Goal: Information Seeking & Learning: Understand process/instructions

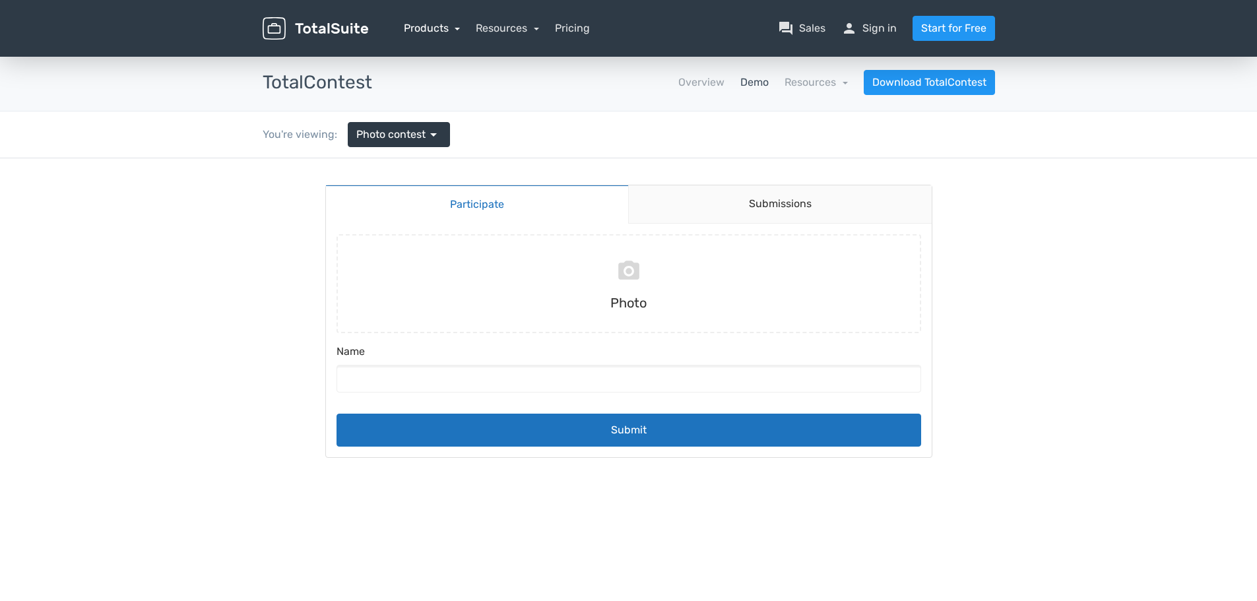
click at [441, 32] on link "Products" at bounding box center [432, 28] width 57 height 13
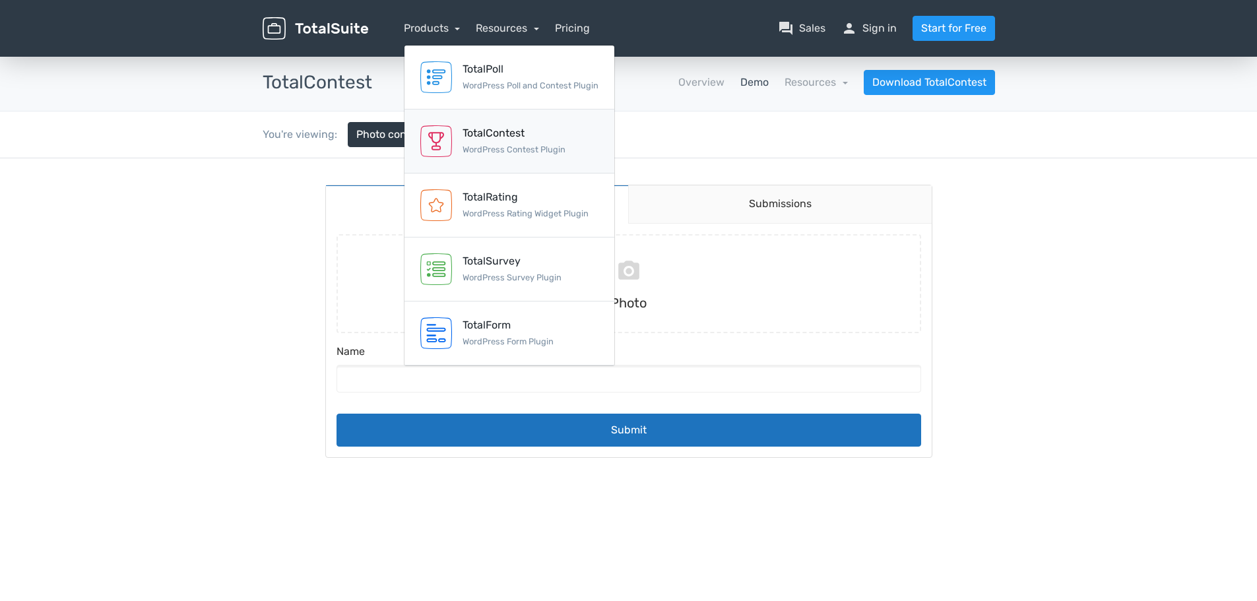
click at [528, 140] on div "TotalContest" at bounding box center [513, 133] width 103 height 16
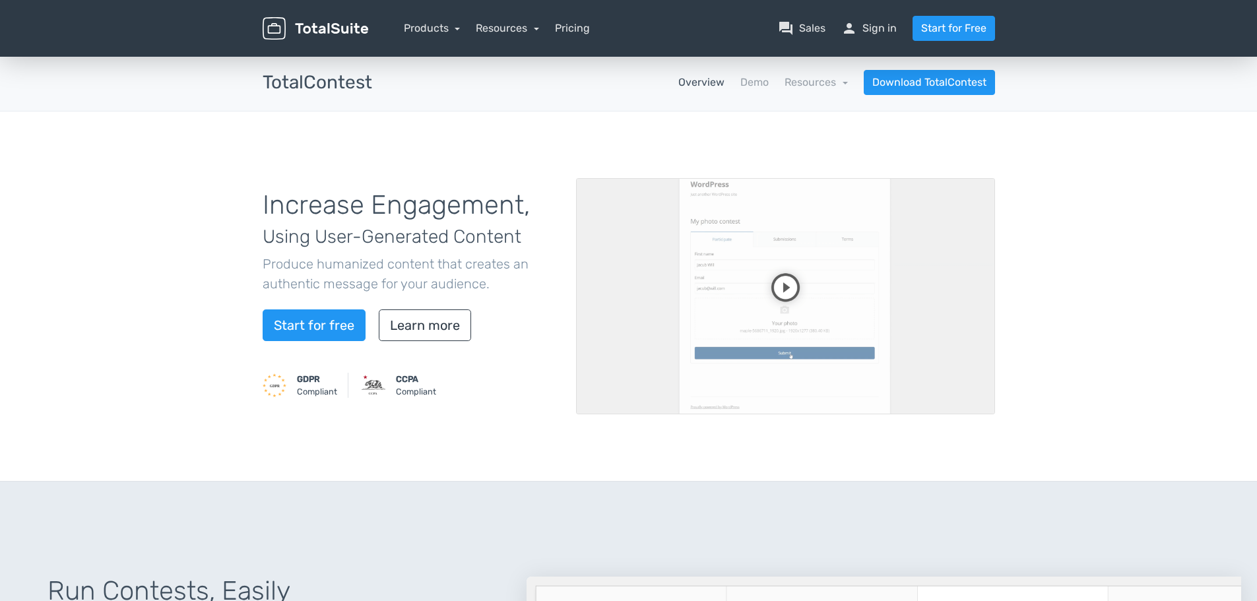
scroll to position [264, 0]
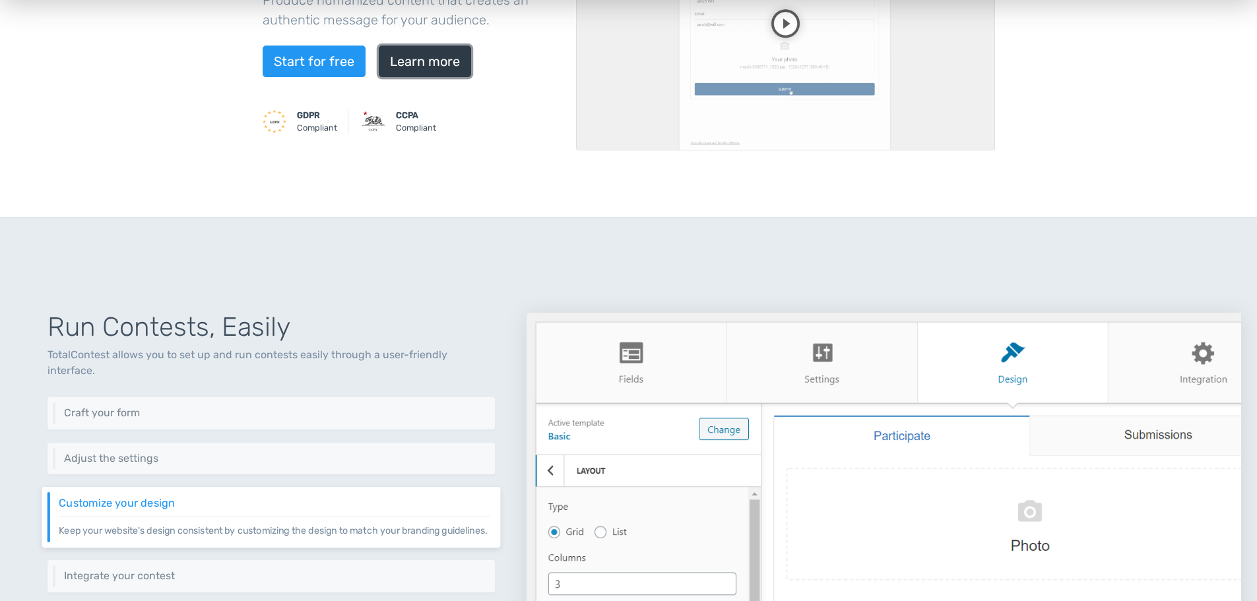
click at [439, 65] on link "Learn more" at bounding box center [425, 62] width 92 height 32
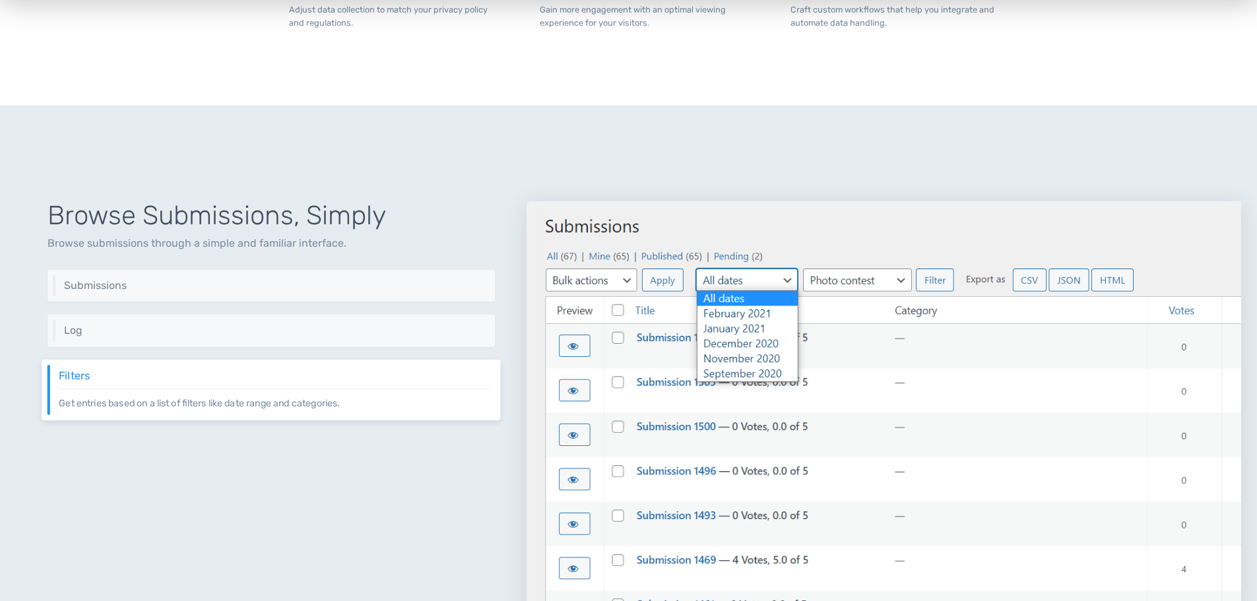
scroll to position [1399, 0]
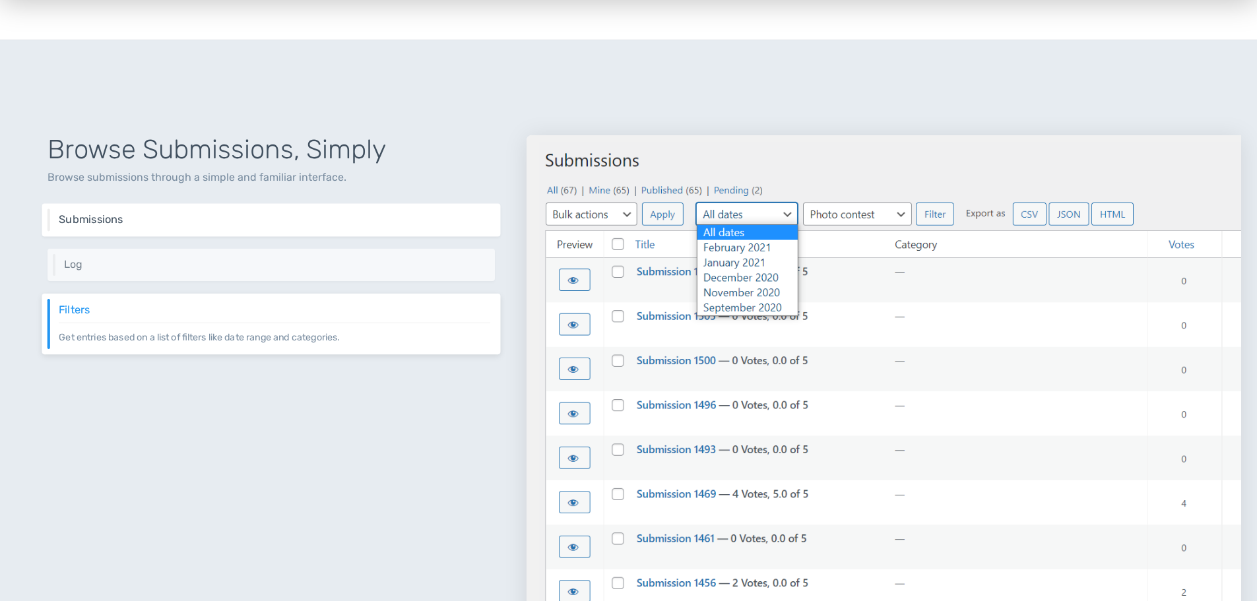
click at [208, 221] on h6 "Submissions" at bounding box center [274, 220] width 431 height 12
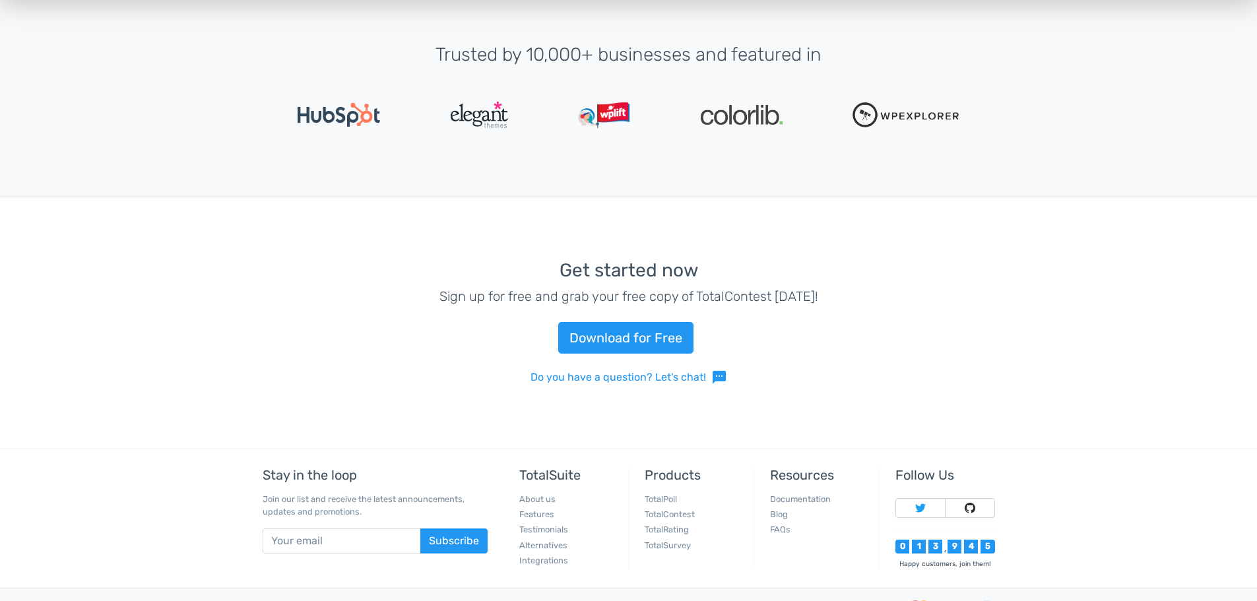
scroll to position [2908, 0]
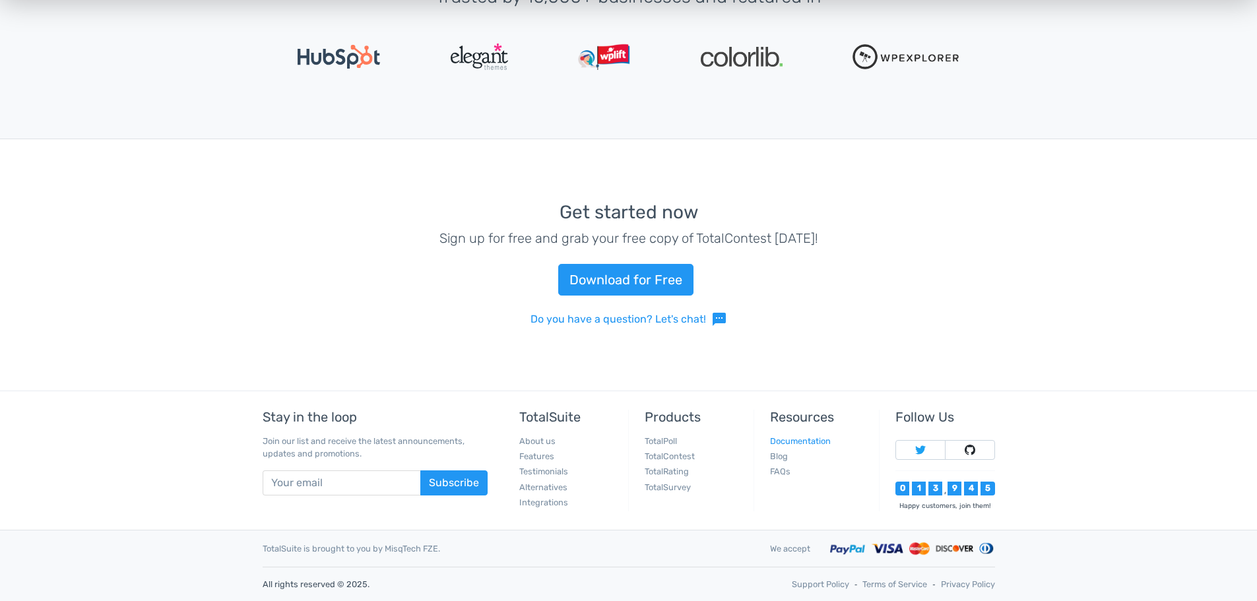
click at [815, 439] on link "Documentation" at bounding box center [800, 441] width 61 height 10
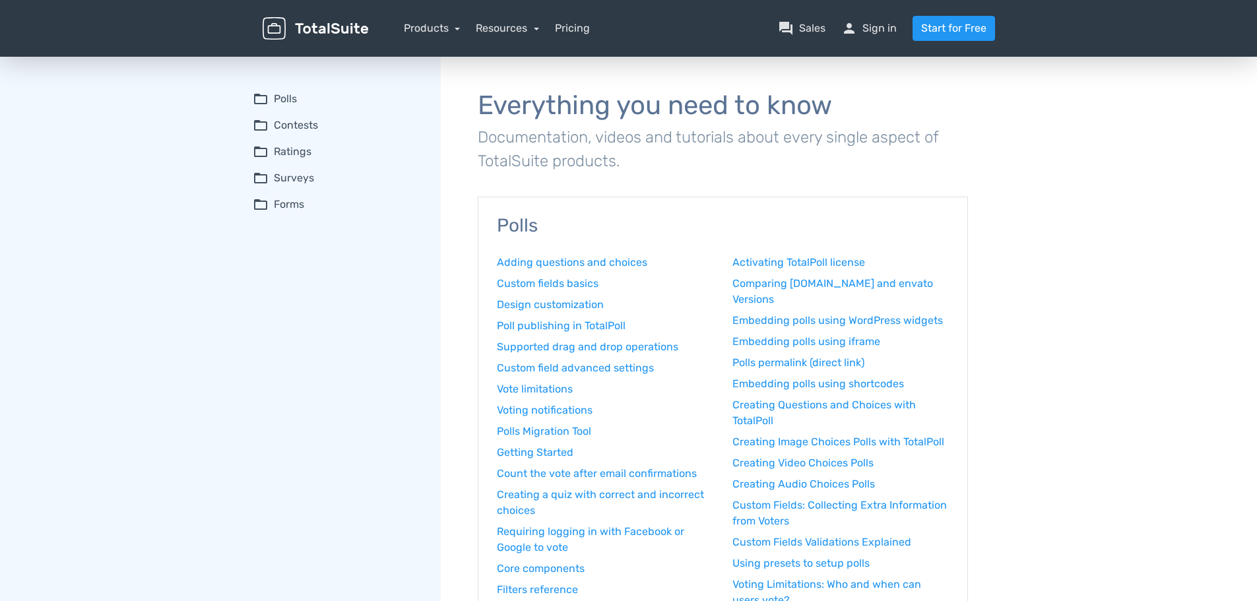
click at [305, 128] on summary "folder_open Contests" at bounding box center [338, 125] width 170 height 16
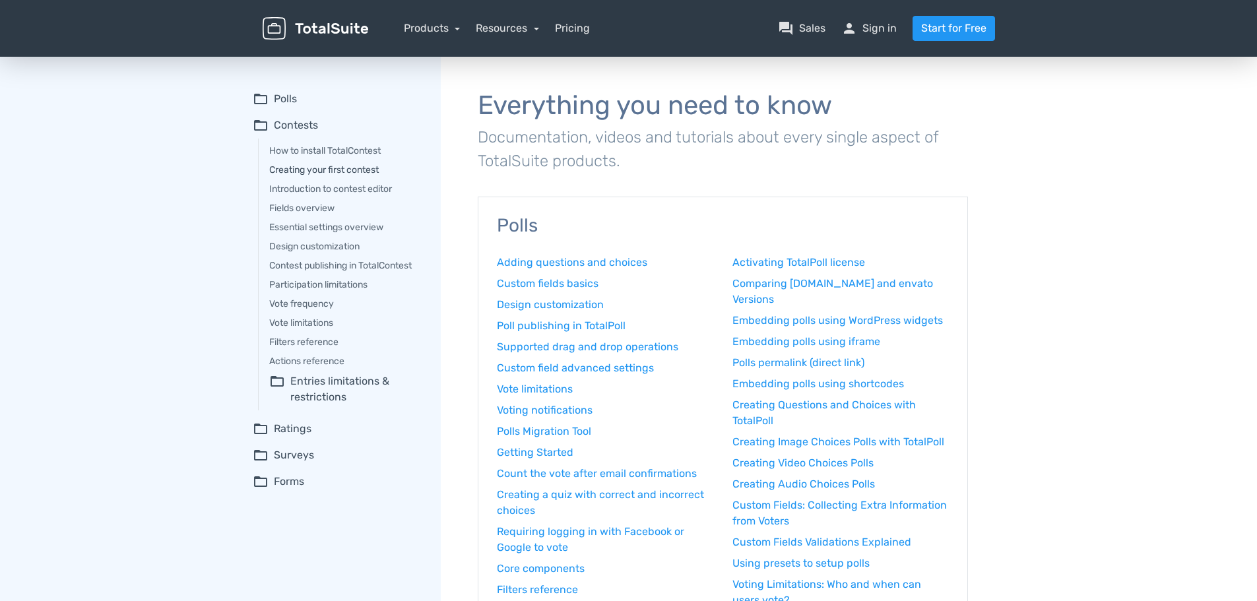
click at [360, 170] on link "Creating your first contest" at bounding box center [345, 170] width 153 height 14
